Goal: Transaction & Acquisition: Obtain resource

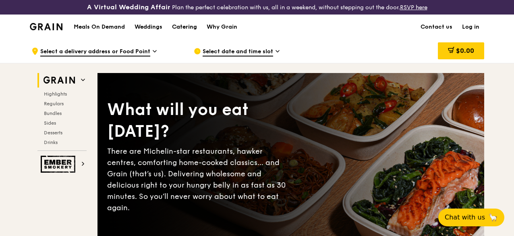
click at [191, 35] on div "Catering" at bounding box center [184, 27] width 25 height 24
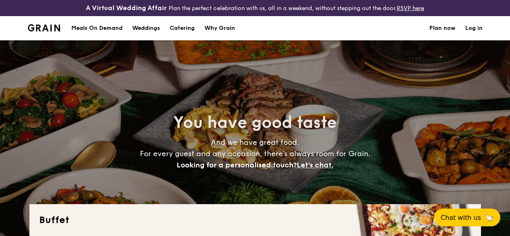
select select
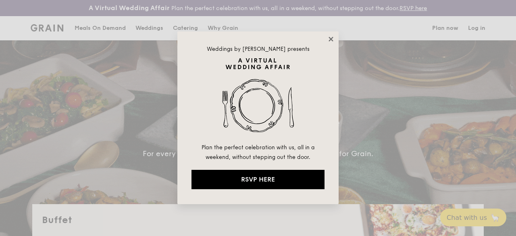
click at [331, 36] on icon at bounding box center [330, 38] width 7 height 7
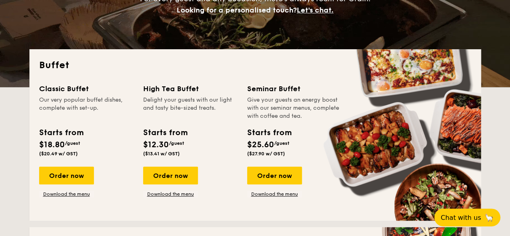
scroll to position [202, 0]
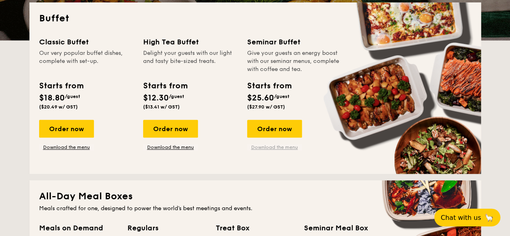
click at [270, 150] on link "Download the menu" at bounding box center [274, 147] width 55 height 6
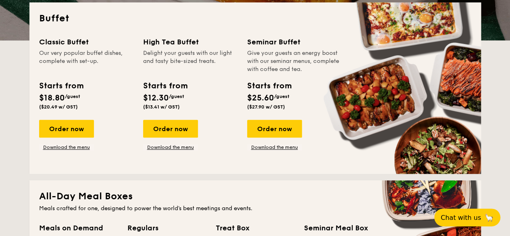
scroll to position [0, 0]
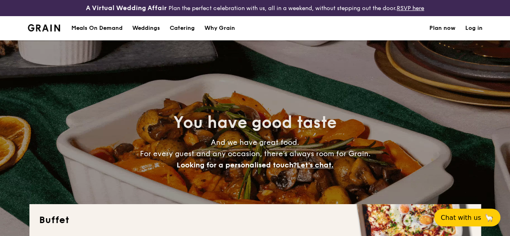
click at [189, 34] on h1 "Catering" at bounding box center [182, 28] width 25 height 24
click at [180, 34] on h1 "Catering" at bounding box center [182, 28] width 25 height 24
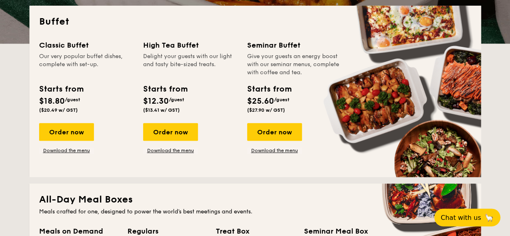
scroll to position [202, 0]
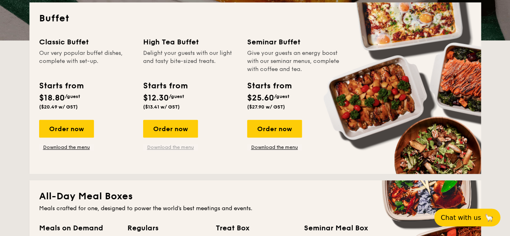
click at [166, 150] on link "Download the menu" at bounding box center [170, 147] width 55 height 6
